Goal: Complete application form: Complete application form

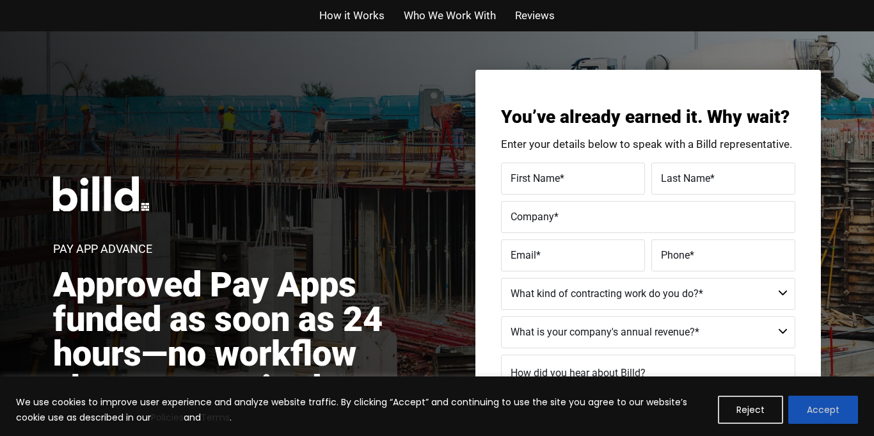
click at [828, 411] on button "Accept" at bounding box center [823, 409] width 70 height 28
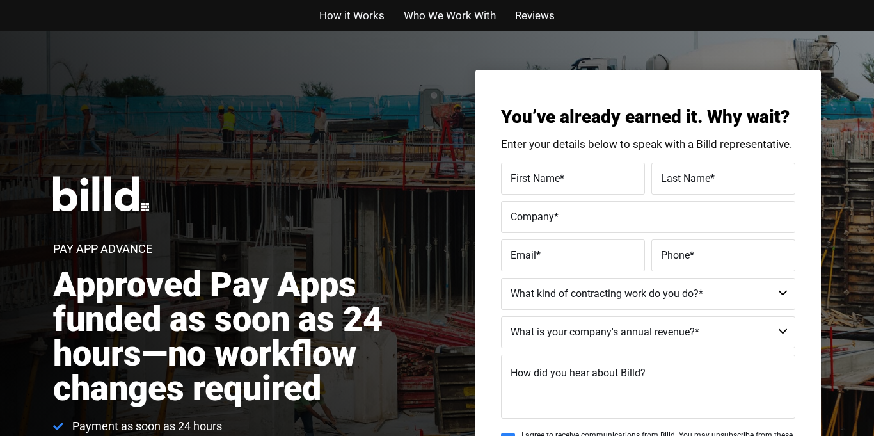
click at [514, 177] on span "First Name" at bounding box center [535, 177] width 49 height 12
click at [514, 177] on input "First Name *" at bounding box center [573, 179] width 144 height 32
type input "ISA"
click at [679, 180] on span "Last Name" at bounding box center [685, 177] width 49 height 12
click at [679, 180] on input "Last Name *" at bounding box center [723, 179] width 144 height 32
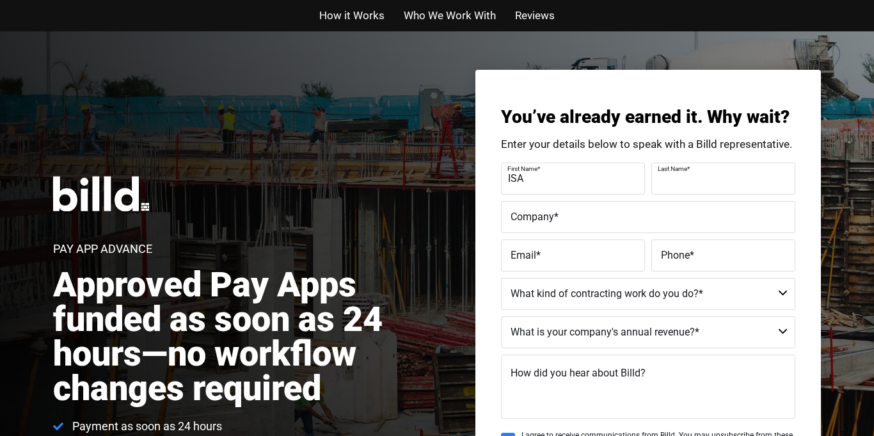
click at [679, 180] on input "Last Name *" at bounding box center [723, 179] width 144 height 32
click at [667, 175] on label "Last Name *" at bounding box center [722, 168] width 128 height 19
click at [667, 175] on input "SAKUR" at bounding box center [723, 179] width 144 height 32
click at [665, 175] on label "Last Name *" at bounding box center [722, 168] width 128 height 19
click at [665, 175] on input "SAKUR" at bounding box center [723, 179] width 144 height 32
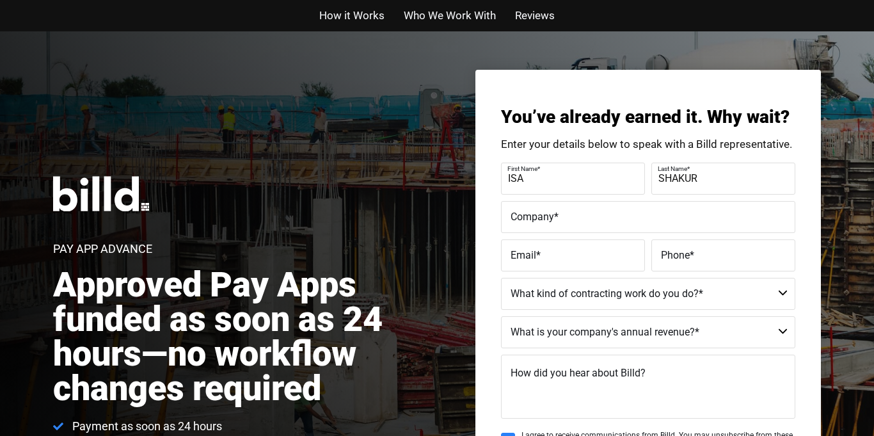
type input "SHAKUR"
click at [569, 226] on input "Company *" at bounding box center [648, 217] width 294 height 32
type input "Nubian Alchemy Filmz LLC"
click at [536, 250] on span "*" at bounding box center [538, 254] width 4 height 12
click at [535, 250] on input "Email *" at bounding box center [573, 255] width 144 height 32
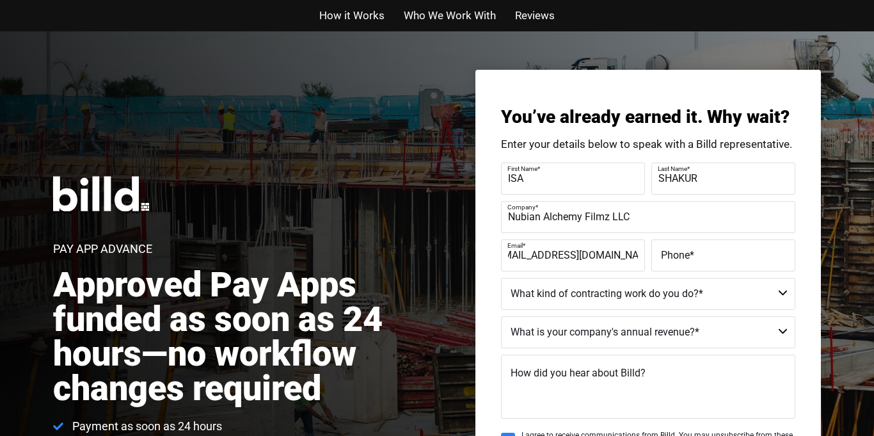
scroll to position [0, 22]
type input "nubiansenaterecords@ymail.com"
click at [687, 250] on span "Phone" at bounding box center [675, 254] width 29 height 12
click at [687, 250] on input "Phone *" at bounding box center [723, 255] width 144 height 32
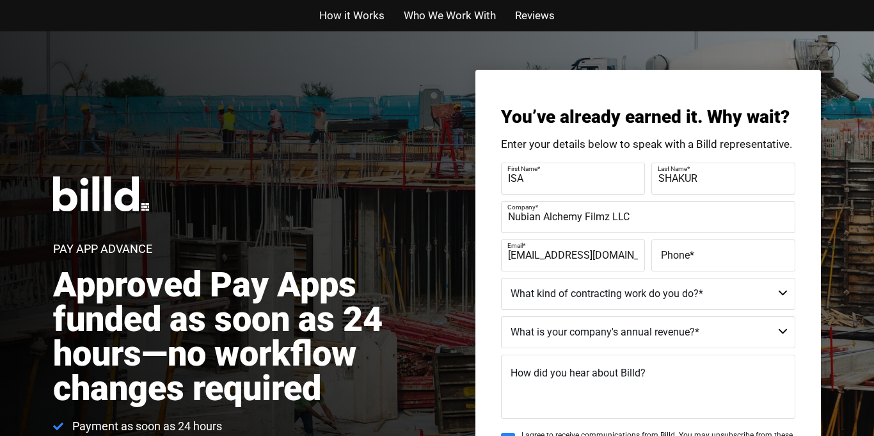
click at [687, 250] on span "Phone" at bounding box center [675, 254] width 29 height 12
click at [687, 250] on input "Phone *" at bounding box center [723, 255] width 144 height 32
click at [691, 250] on span "*" at bounding box center [692, 254] width 4 height 12
click at [691, 250] on input "Phone *" at bounding box center [723, 255] width 144 height 32
type input "[PHONE_NUMBER]"
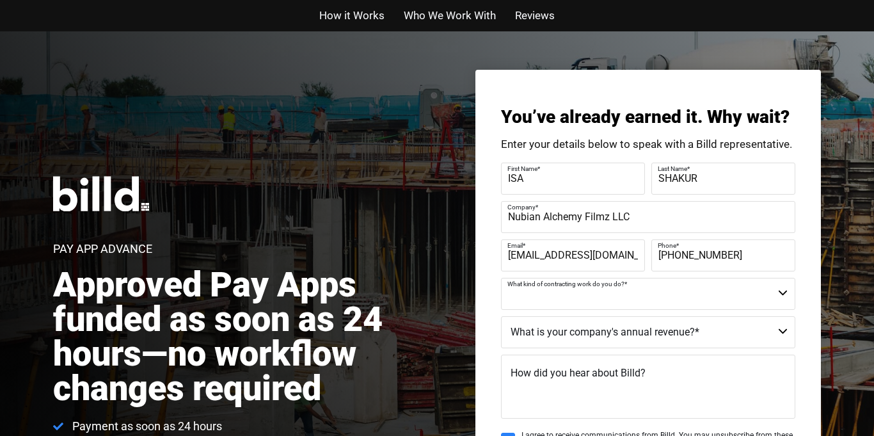
click at [746, 295] on select "Residential - Our Services Do Not Apply Not a Contractor Commercial and Residen…" at bounding box center [648, 294] width 294 height 32
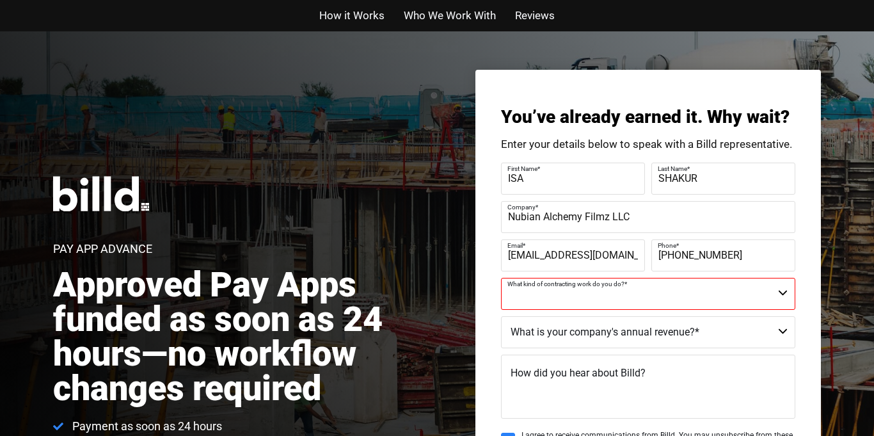
click at [781, 267] on input "[PHONE_NUMBER]" at bounding box center [723, 255] width 144 height 32
click at [784, 291] on select "Residential - Our Services Do Not Apply Not a Contractor Commercial and Residen…" at bounding box center [648, 294] width 294 height 32
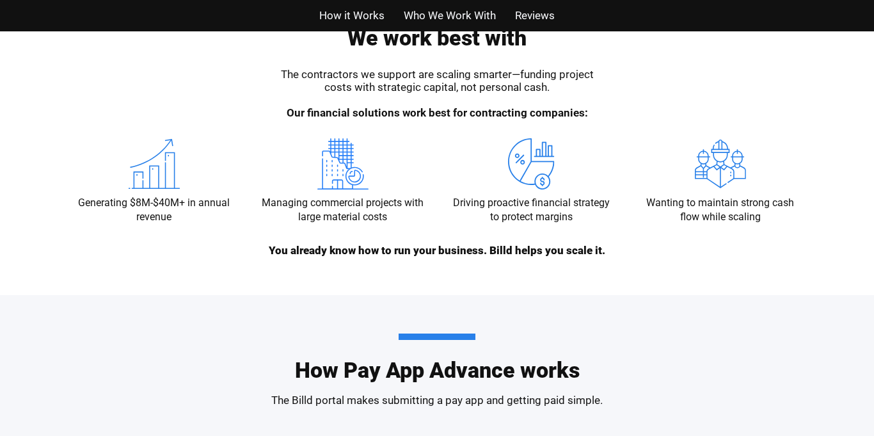
scroll to position [1367, 0]
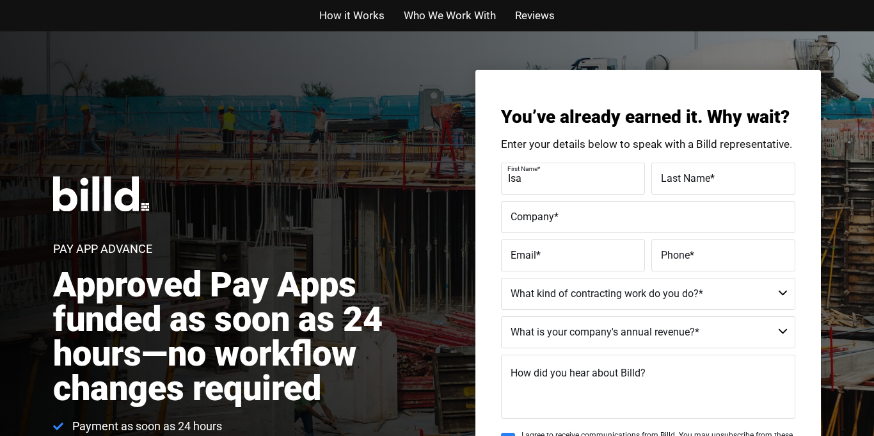
type input "Isa"
click at [720, 175] on label "Last Name *" at bounding box center [723, 178] width 125 height 19
click at [720, 175] on input "Last Name *" at bounding box center [723, 179] width 144 height 32
type input "Shakur"
click at [628, 226] on input "Company *" at bounding box center [648, 217] width 294 height 32
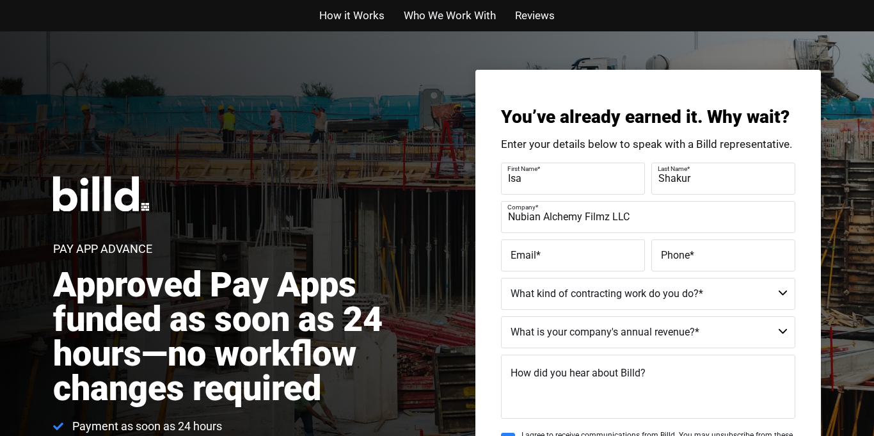
type input "Nubian Alchemy Filmz LLC"
click at [571, 265] on input "Email *" at bounding box center [573, 255] width 144 height 32
type input "[EMAIL_ADDRESS][DOMAIN_NAME]"
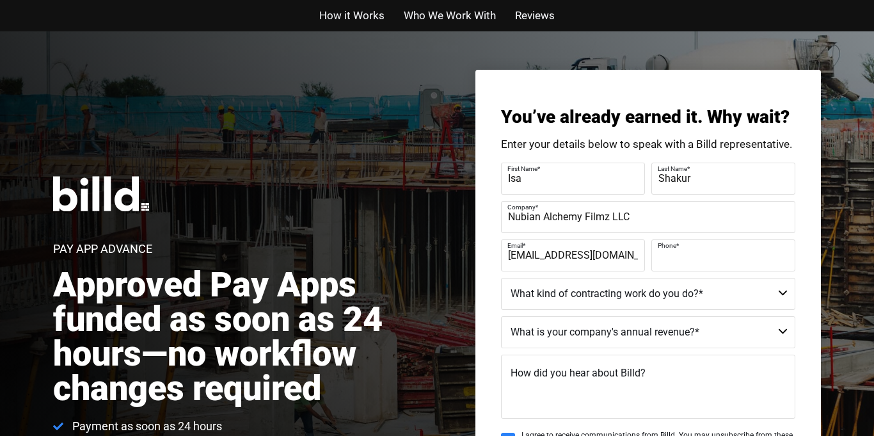
click at [688, 267] on input "Phone *" at bounding box center [723, 255] width 144 height 32
type input "[PHONE_NUMBER]"
click at [692, 294] on select "Residential - Our Services Do Not Apply Not a Contractor Commercial and Residen…" at bounding box center [648, 294] width 294 height 32
select select "Commercial"
click at [501, 278] on select "Residential - Our Services Do Not Apply Not a Contractor Commercial and Residen…" at bounding box center [648, 294] width 294 height 32
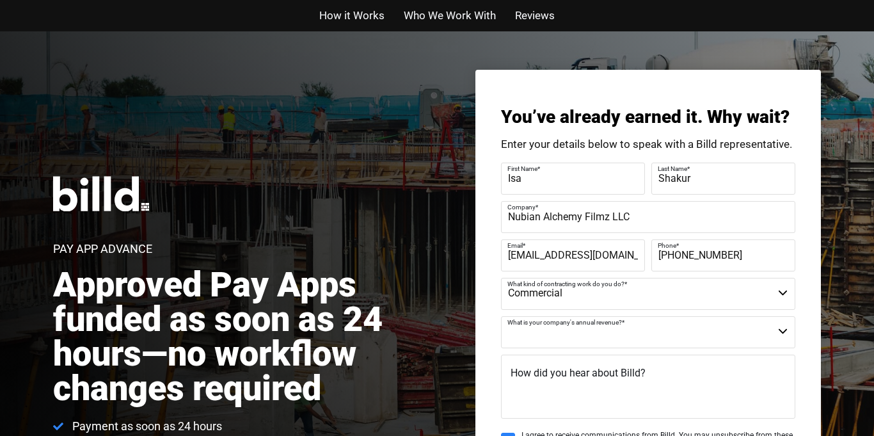
click at [733, 326] on select "Less than $1M $1M - $2M $2M - $4M $4M - $8M $8M - $25M $25M - $40M $40M +" at bounding box center [648, 332] width 294 height 32
select select "$1M - $2M"
click at [501, 316] on select "Less than $1M $1M - $2M $2M - $4M $4M - $8M $8M - $25M $25M - $40M $40M +" at bounding box center [648, 332] width 294 height 32
click at [680, 370] on textarea "How did you hear about Billd?" at bounding box center [648, 386] width 294 height 64
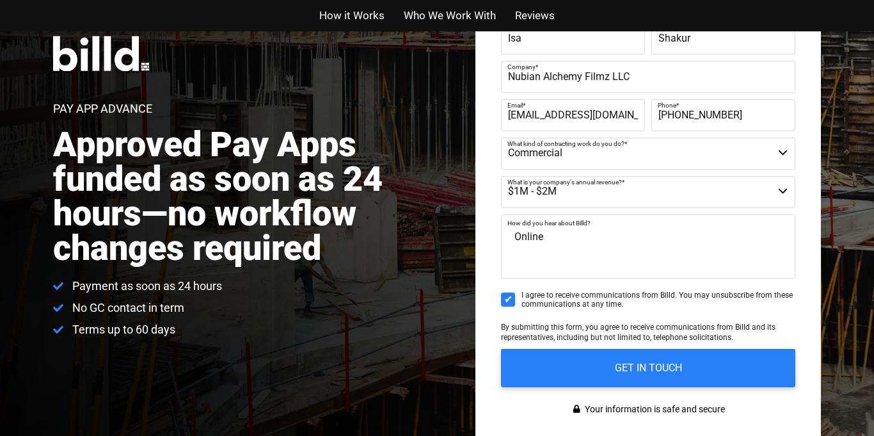
scroll to position [152, 0]
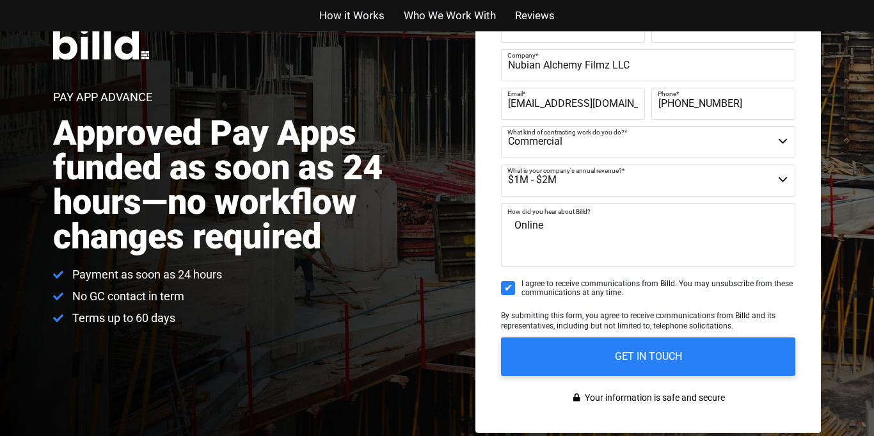
type textarea "Online"
click at [786, 175] on select "Less than $1M $1M - $2M $2M - $4M $4M - $8M $8M - $25M $25M - $40M $40M +" at bounding box center [648, 180] width 294 height 32
select select "$2M - $4M"
click at [501, 164] on select "Less than $1M $1M - $2M $2M - $4M $4M - $8M $8M - $25M $25M - $40M $40M +" at bounding box center [648, 180] width 294 height 32
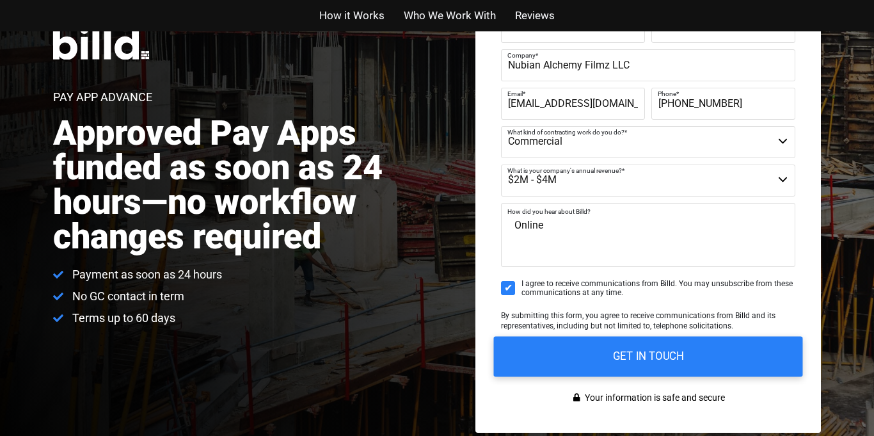
click at [639, 354] on input "GET IN TOUCH" at bounding box center [648, 356] width 309 height 40
